Goal: Task Accomplishment & Management: Use online tool/utility

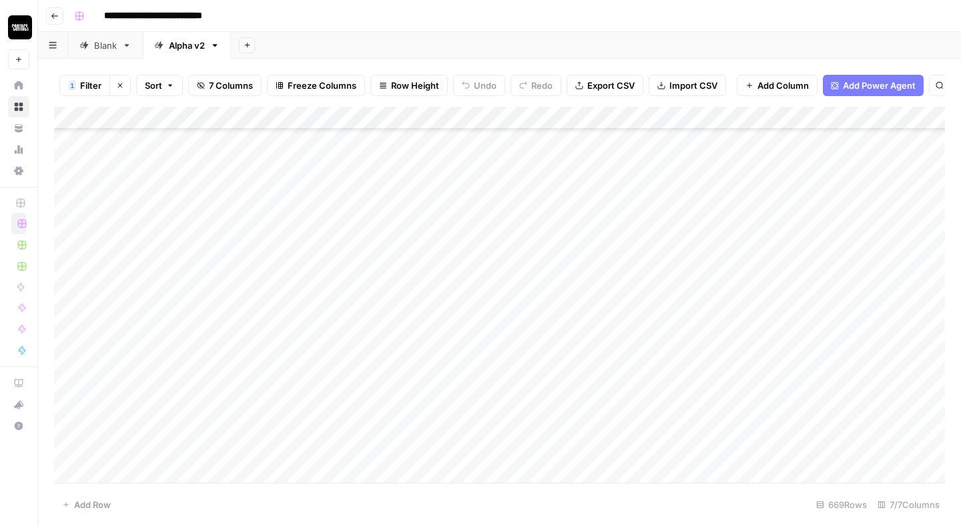
scroll to position [14832, 0]
click at [219, 46] on icon "button" at bounding box center [214, 45] width 9 height 9
click at [197, 51] on div "Alpha v2" at bounding box center [187, 45] width 36 height 13
click at [117, 87] on icon "button" at bounding box center [120, 85] width 8 height 8
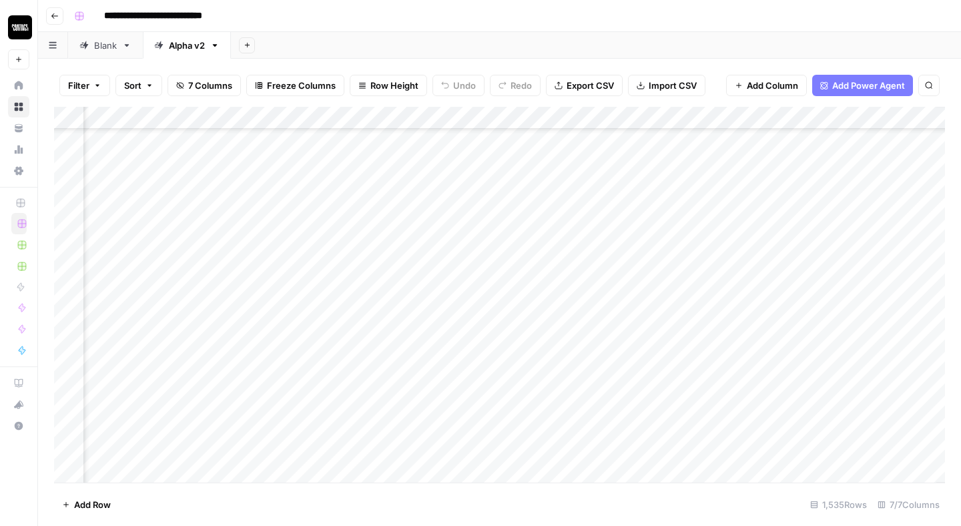
scroll to position [12951, 555]
click at [395, 240] on div "Add Column" at bounding box center [499, 295] width 891 height 376
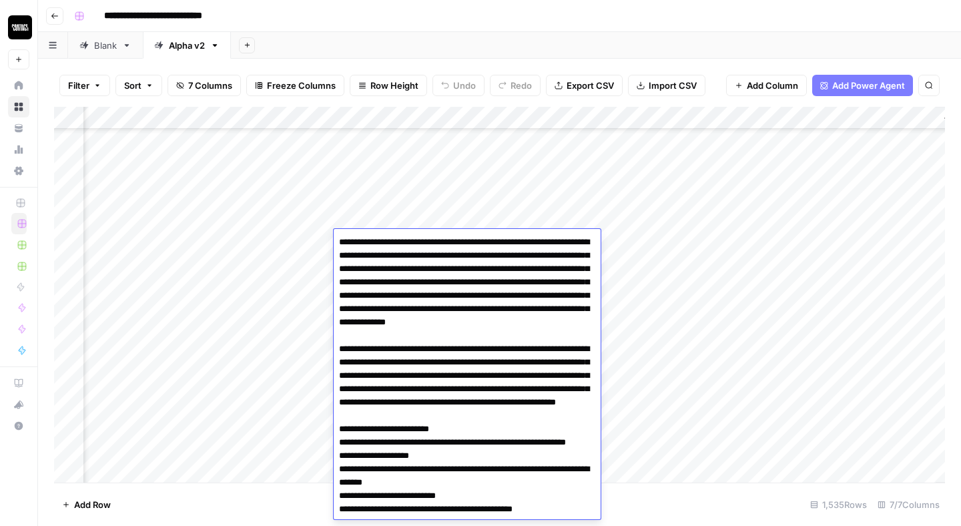
scroll to position [200, 0]
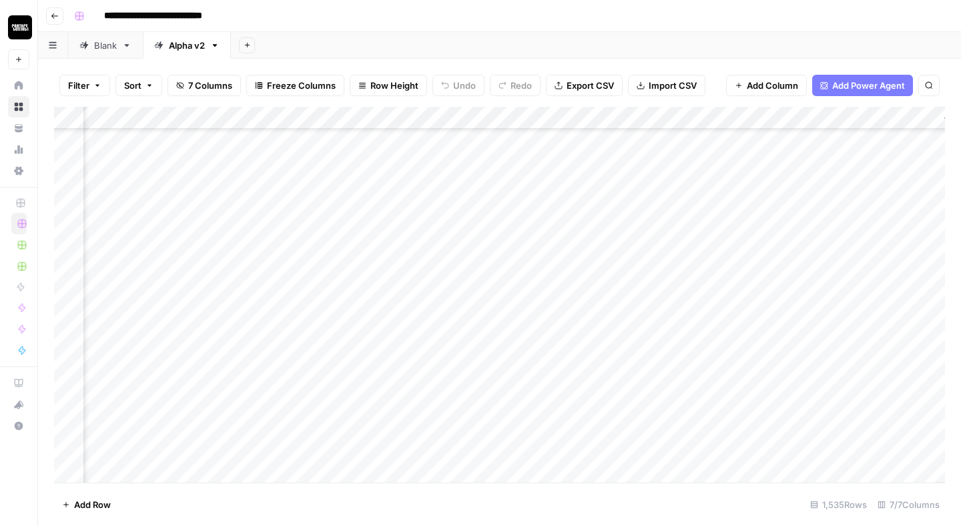
click at [417, 170] on div "Add Column" at bounding box center [499, 295] width 891 height 376
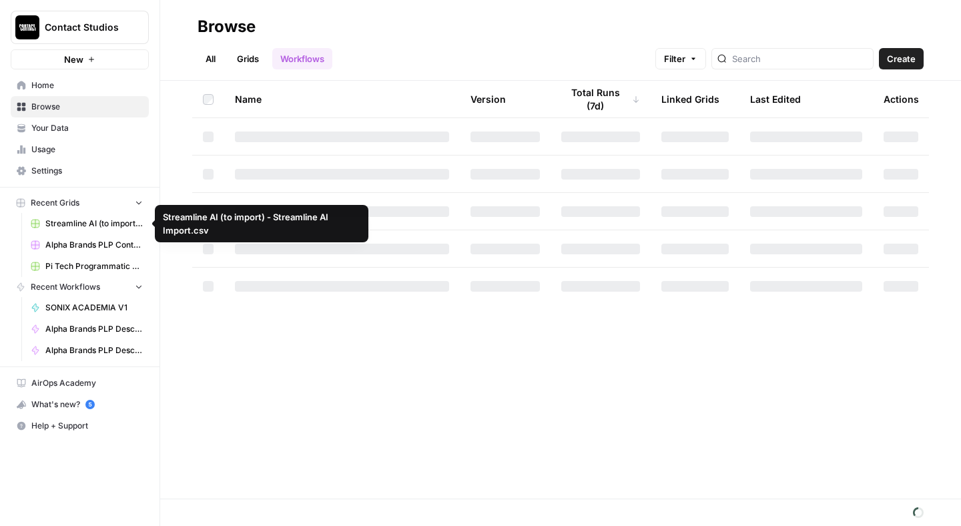
click at [89, 244] on span "Alpha Brands PLP Content Grid" at bounding box center [93, 245] width 97 height 12
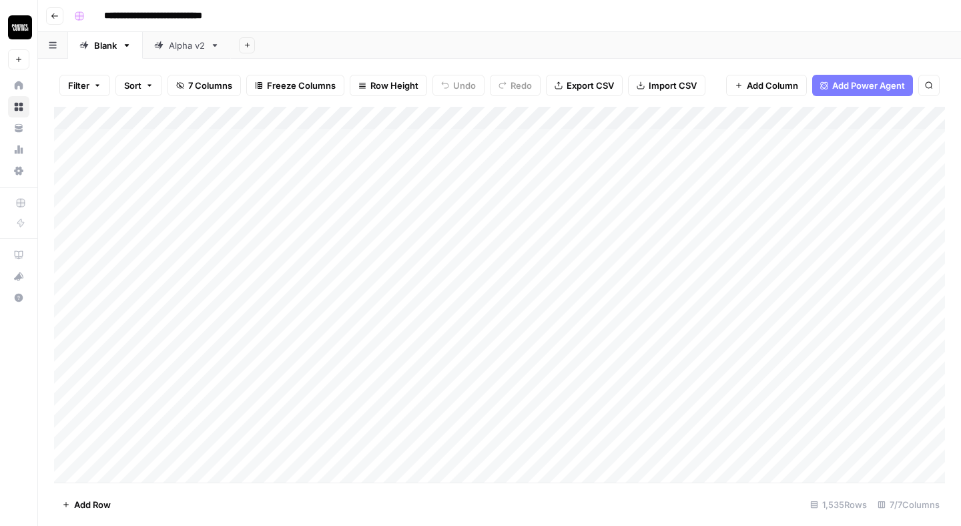
click at [200, 53] on link "Alpha v2" at bounding box center [187, 45] width 88 height 27
click at [593, 87] on span "Export CSV" at bounding box center [590, 85] width 47 height 13
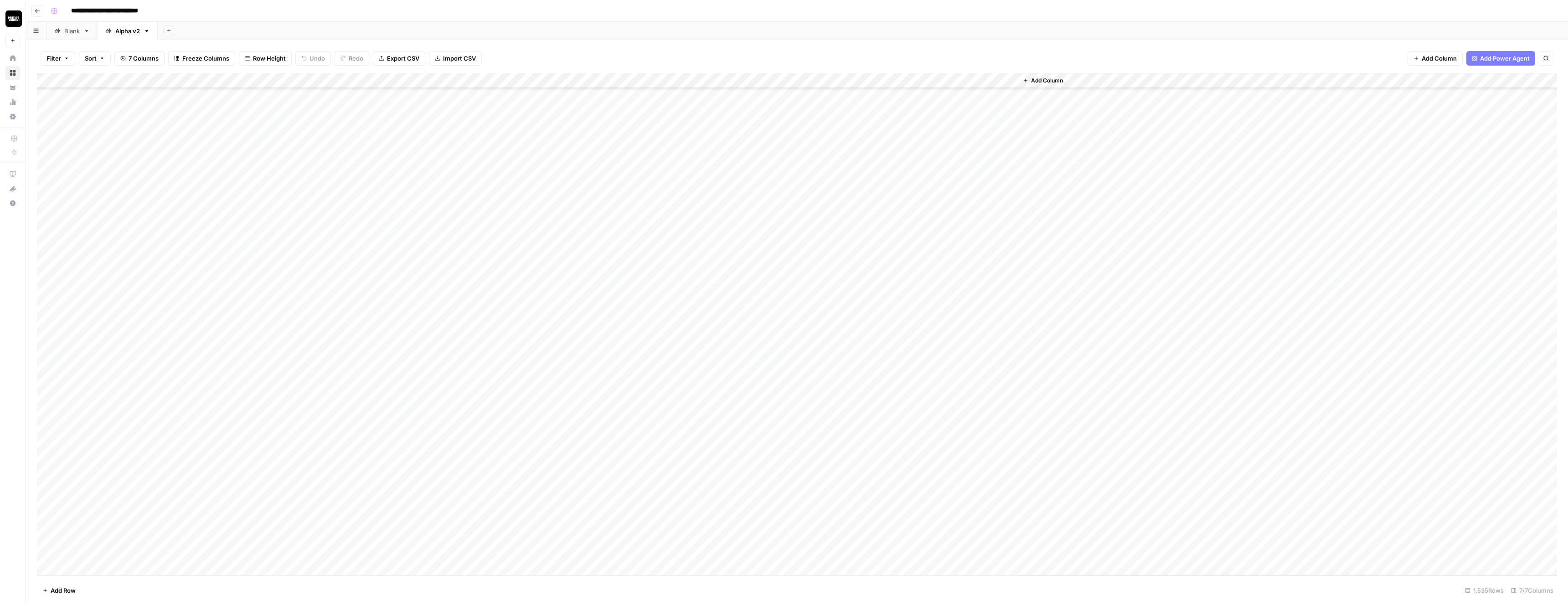
scroll to position [703, 0]
